Goal: Task Accomplishment & Management: Manage account settings

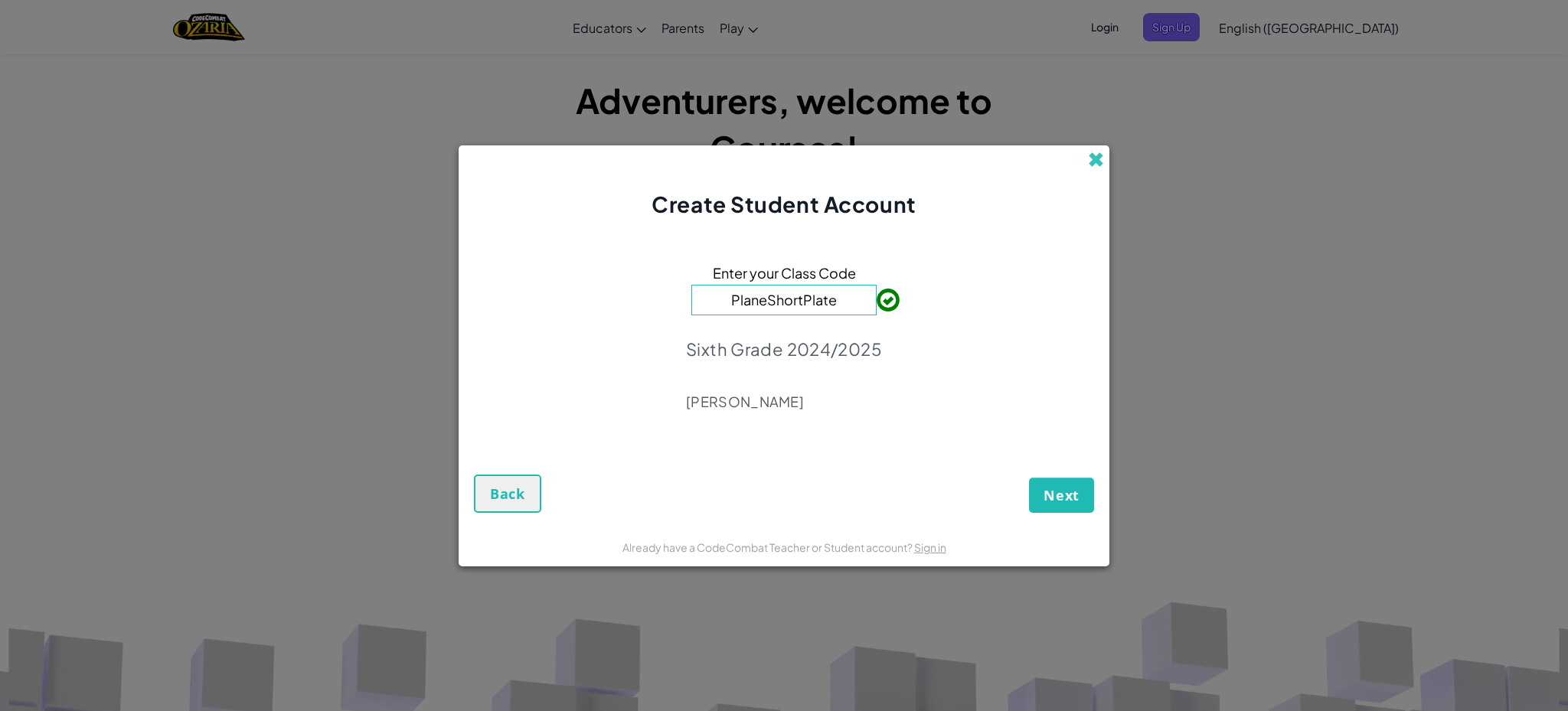
click at [1095, 159] on span at bounding box center [1096, 160] width 16 height 16
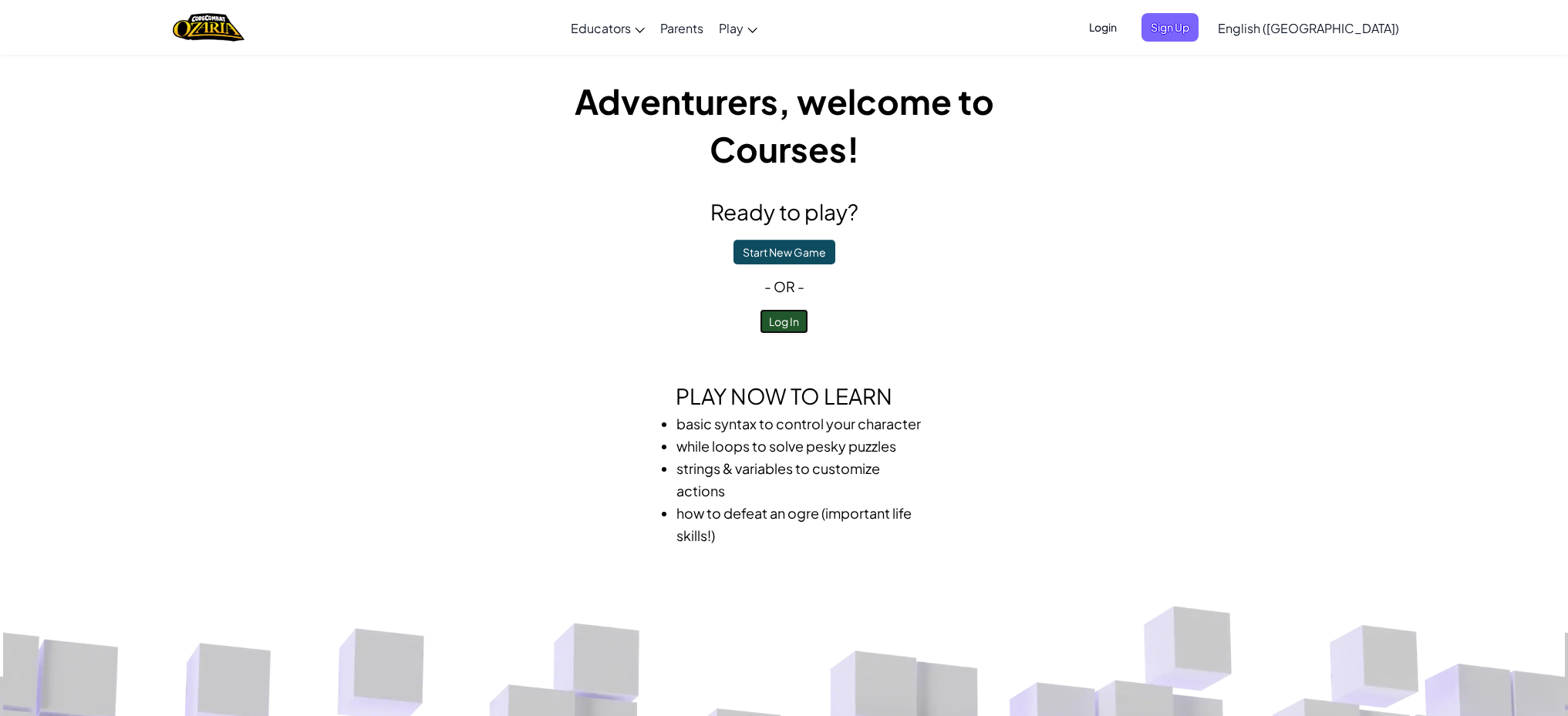
click at [794, 319] on button "Log In" at bounding box center [783, 321] width 49 height 25
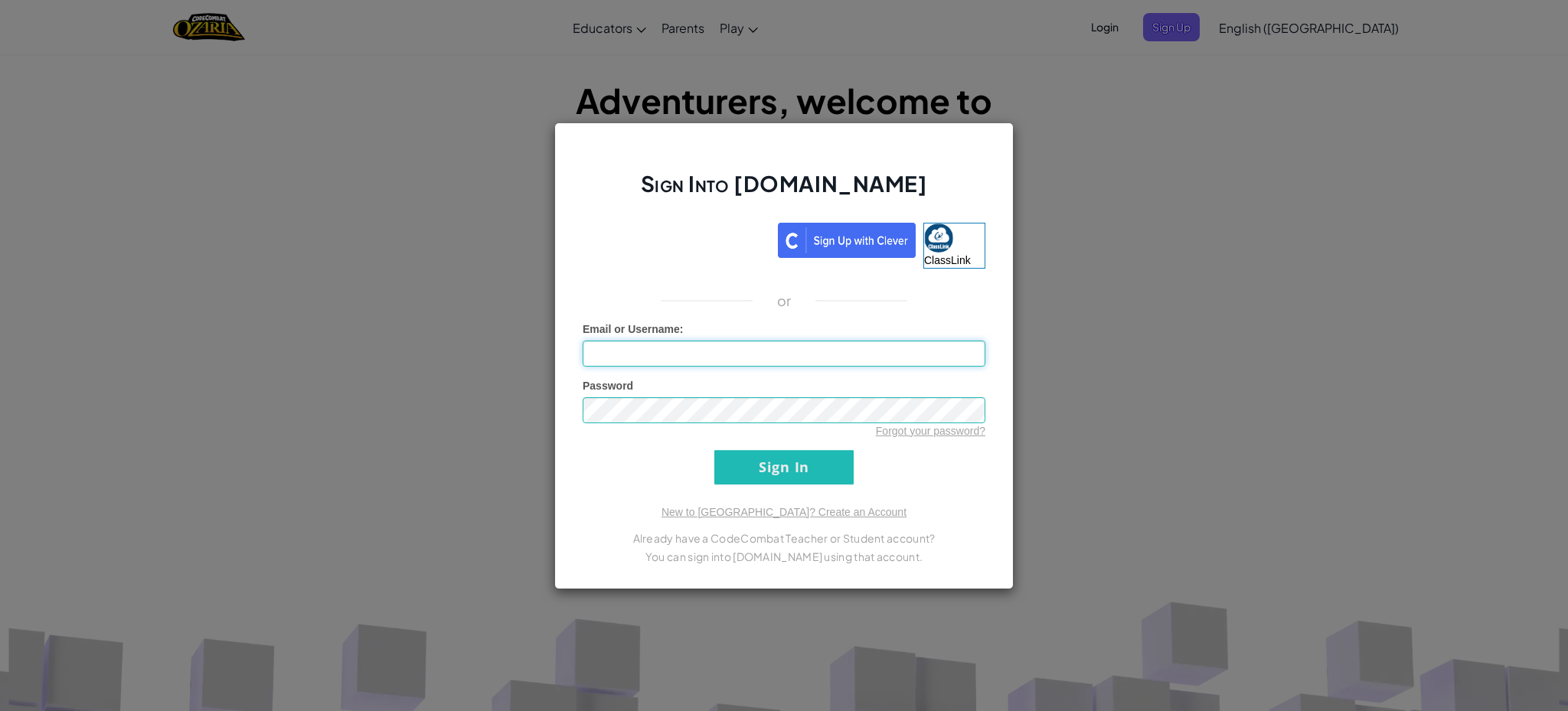
click at [729, 351] on input "Email or Username :" at bounding box center [784, 354] width 403 height 26
type input "3"
